Goal: Find specific page/section: Find specific page/section

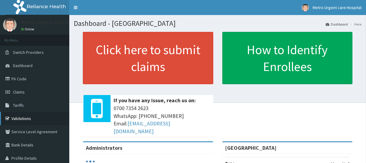
click at [22, 119] on link "Validations" at bounding box center [34, 118] width 69 height 13
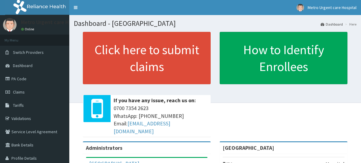
click at [19, 120] on link "Validations" at bounding box center [34, 118] width 69 height 13
